Goal: Information Seeking & Learning: Learn about a topic

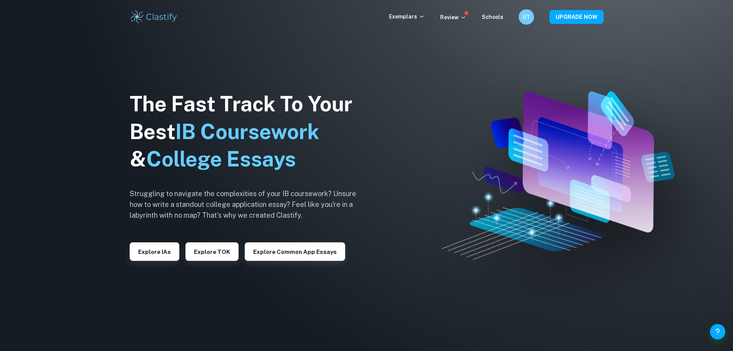
click at [186, 11] on div "Exemplars Review Schools UT UPGRADE NOW" at bounding box center [366, 16] width 493 height 15
click at [165, 15] on img at bounding box center [154, 16] width 49 height 15
click at [152, 15] on img at bounding box center [154, 16] width 49 height 15
click at [137, 15] on img at bounding box center [154, 16] width 49 height 15
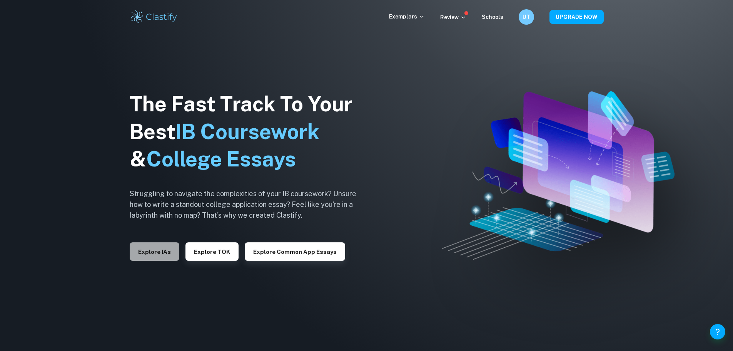
click at [164, 242] on button "Explore IAs" at bounding box center [155, 251] width 50 height 18
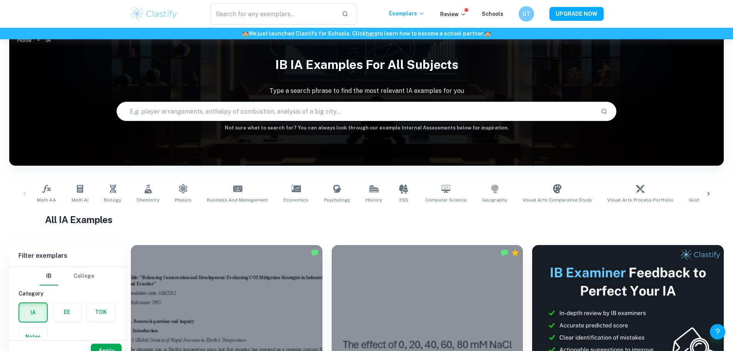
scroll to position [77, 0]
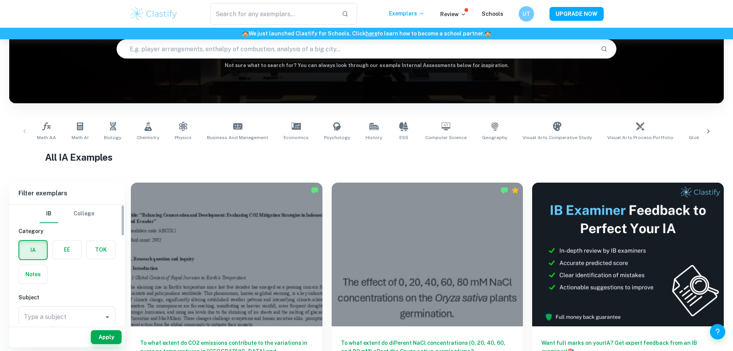
click at [76, 245] on label "button" at bounding box center [67, 249] width 28 height 18
click at [0, 0] on input "radio" at bounding box center [0, 0] width 0 height 0
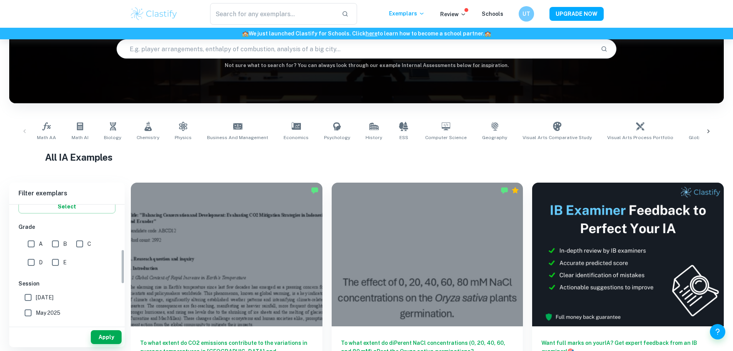
scroll to position [154, 0]
click at [50, 241] on input "B" at bounding box center [55, 243] width 15 height 15
checkbox input "true"
click at [35, 241] on input "A" at bounding box center [30, 243] width 15 height 15
checkbox input "true"
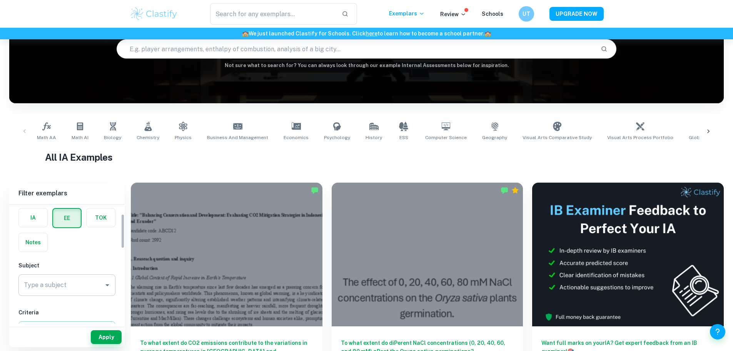
scroll to position [38, 0]
click at [86, 274] on input "Type a subject" at bounding box center [61, 278] width 79 height 15
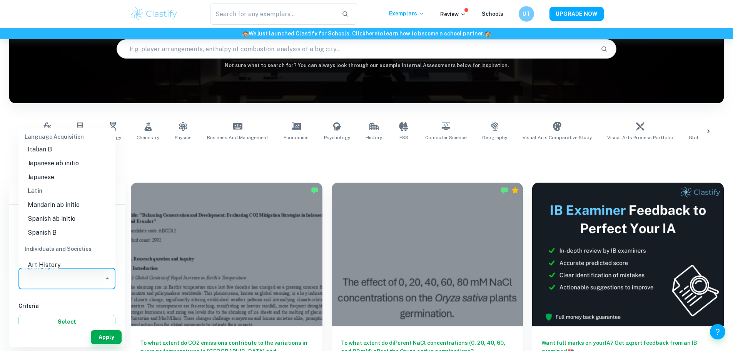
scroll to position [577, 0]
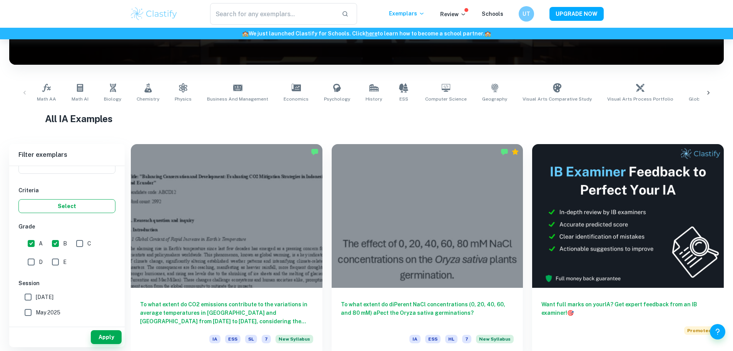
scroll to position [77, 0]
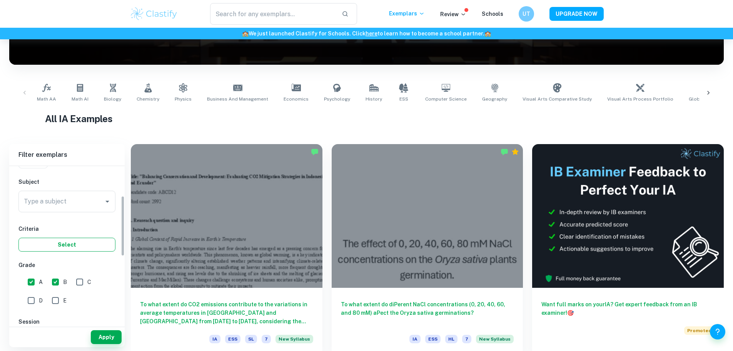
click at [69, 205] on input "Type a subject" at bounding box center [61, 201] width 79 height 15
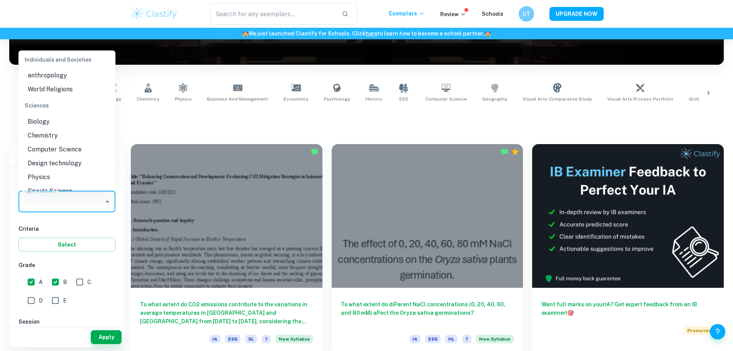
scroll to position [834, 0]
click at [72, 176] on li "Physics" at bounding box center [66, 173] width 97 height 14
type input "Physics"
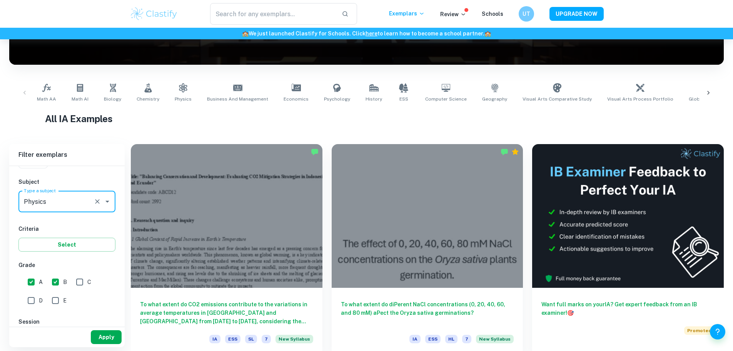
click at [116, 333] on button "Apply" at bounding box center [106, 337] width 31 height 14
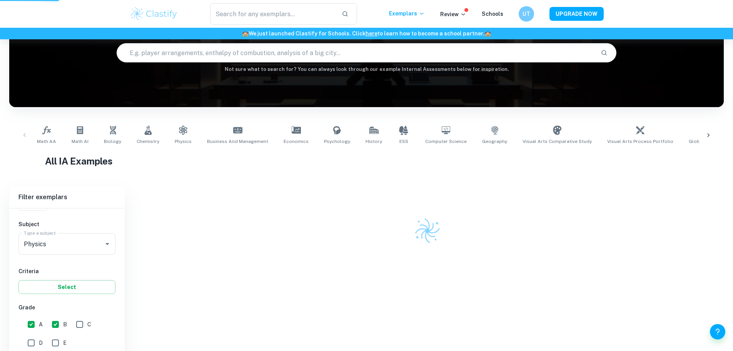
scroll to position [39, 0]
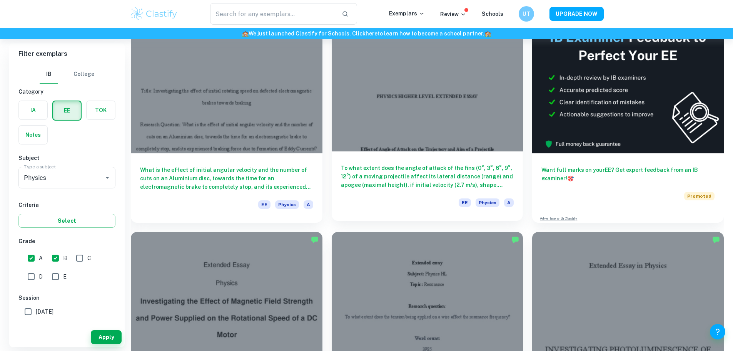
scroll to position [115, 0]
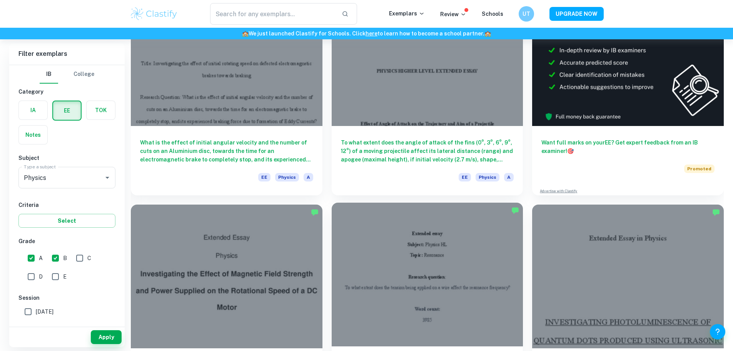
click at [332, 212] on div at bounding box center [428, 274] width 192 height 144
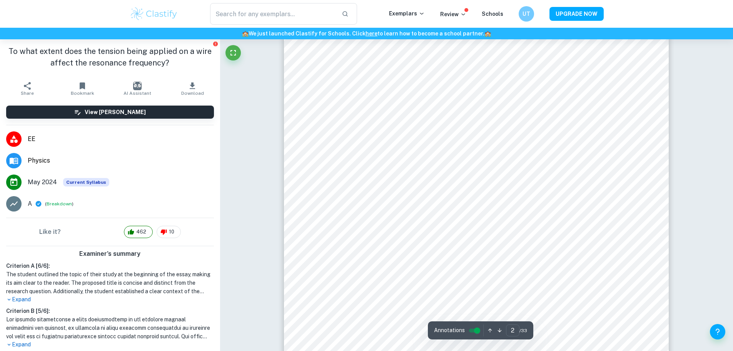
scroll to position [616, 0]
type input "4"
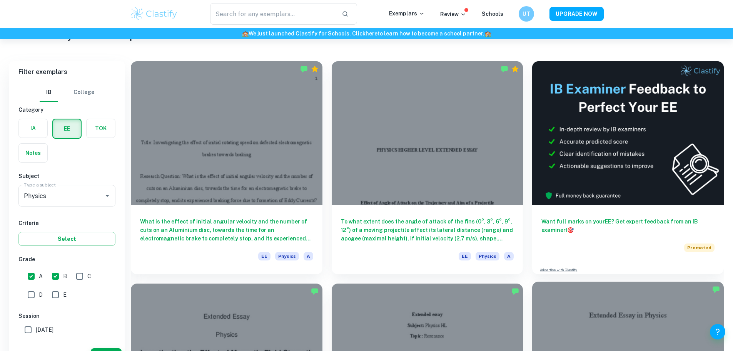
scroll to position [115, 0]
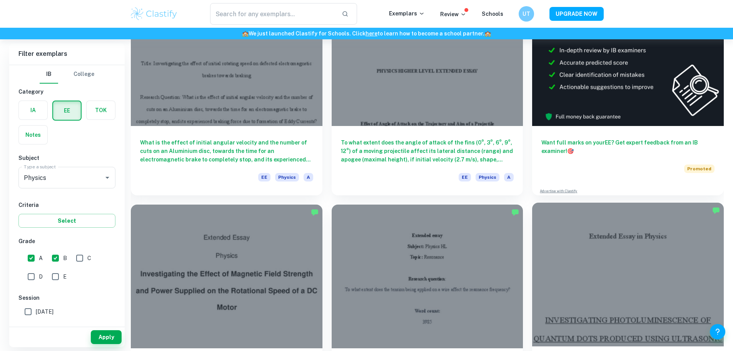
click at [532, 217] on div at bounding box center [628, 274] width 192 height 144
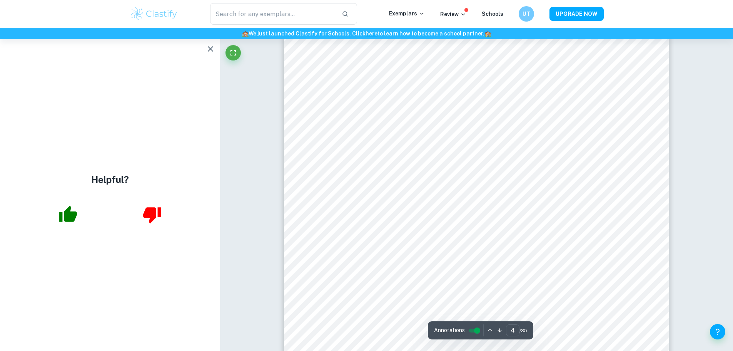
scroll to position [1925, 0]
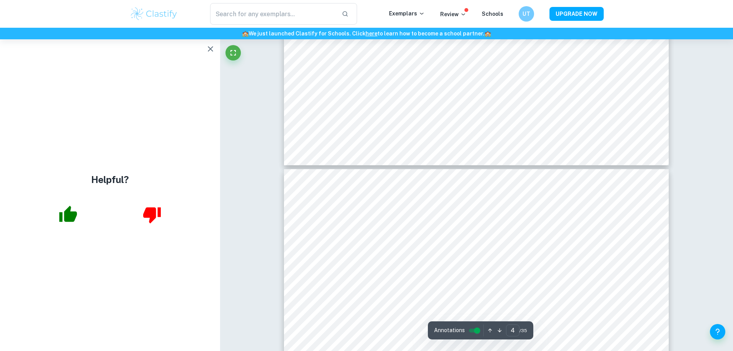
type input "3"
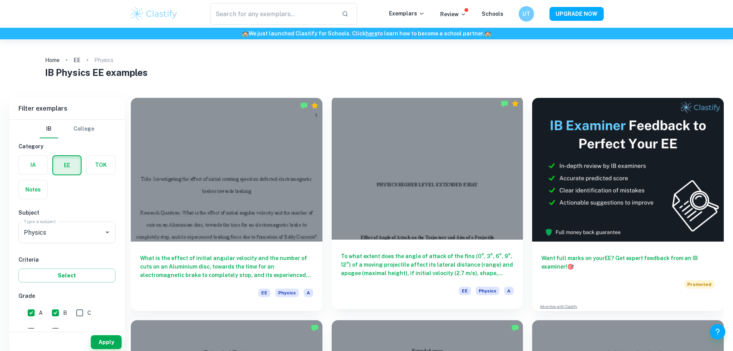
scroll to position [308, 0]
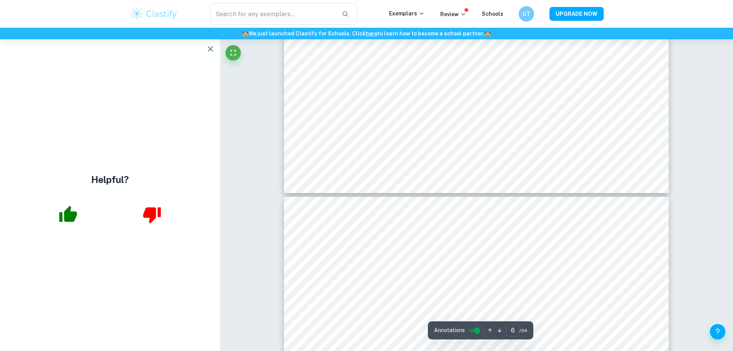
scroll to position [2927, 0]
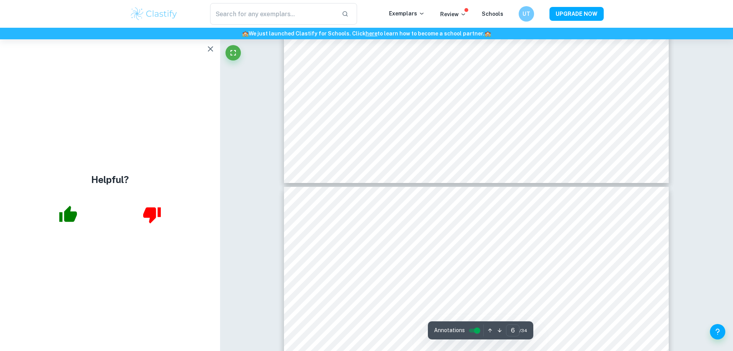
type input "5"
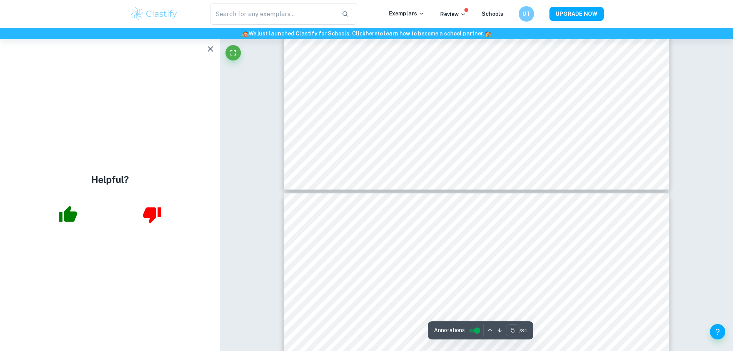
scroll to position [2427, 0]
